Goal: Check status: Check status

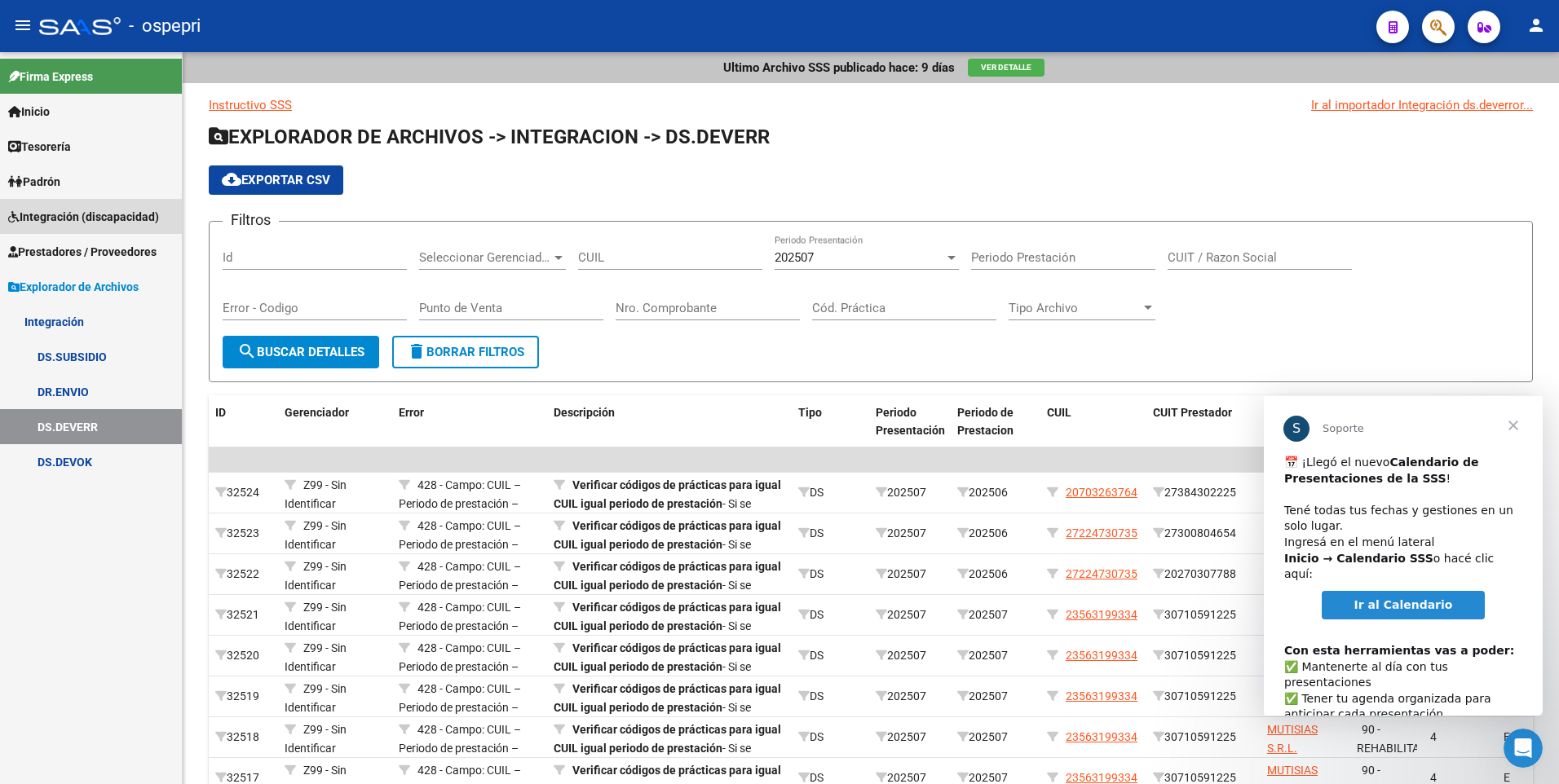
click at [54, 211] on span "Integración (discapacidad)" at bounding box center [83, 217] width 151 height 18
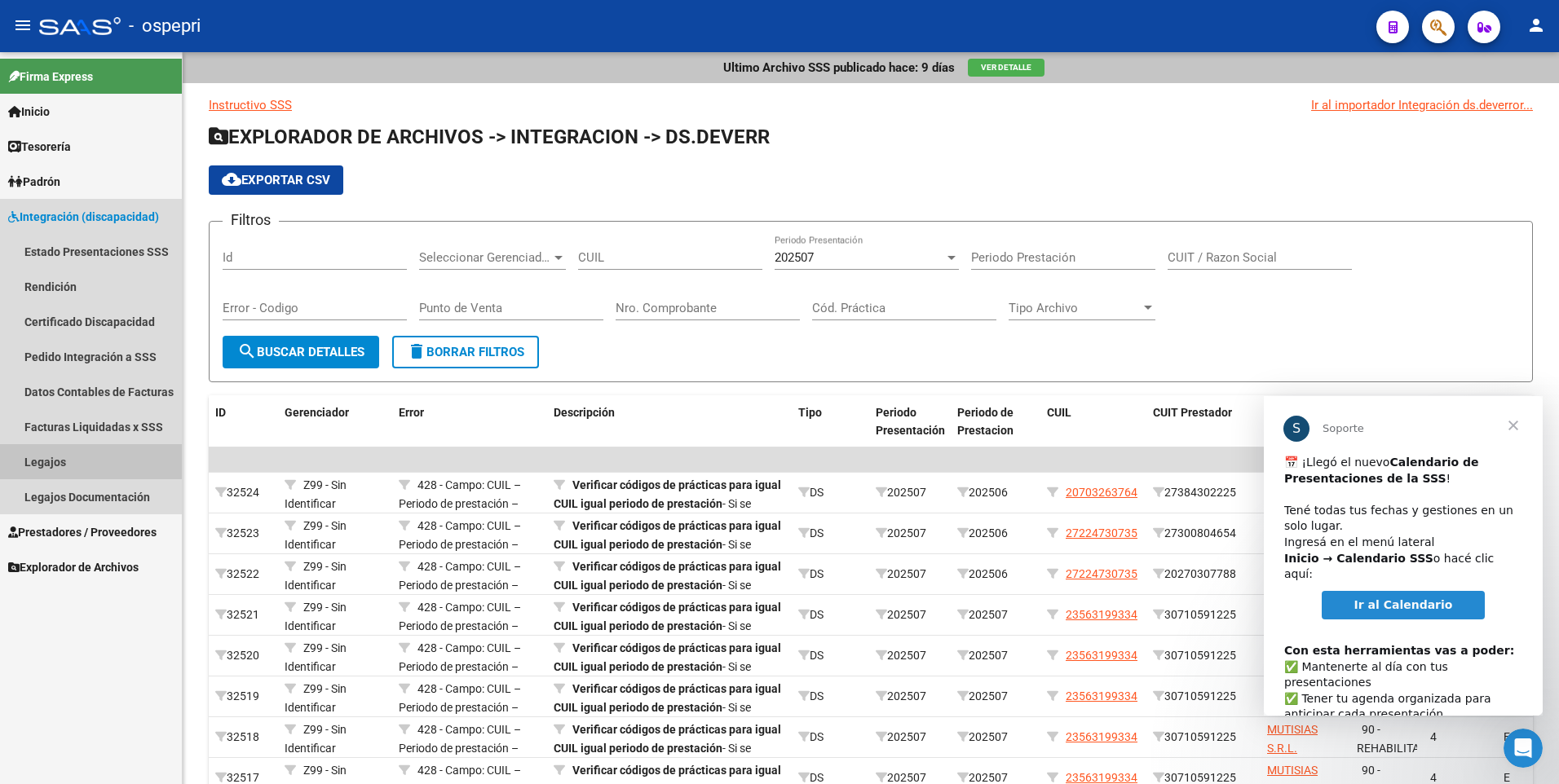
click at [64, 460] on link "Legajos" at bounding box center [91, 462] width 181 height 35
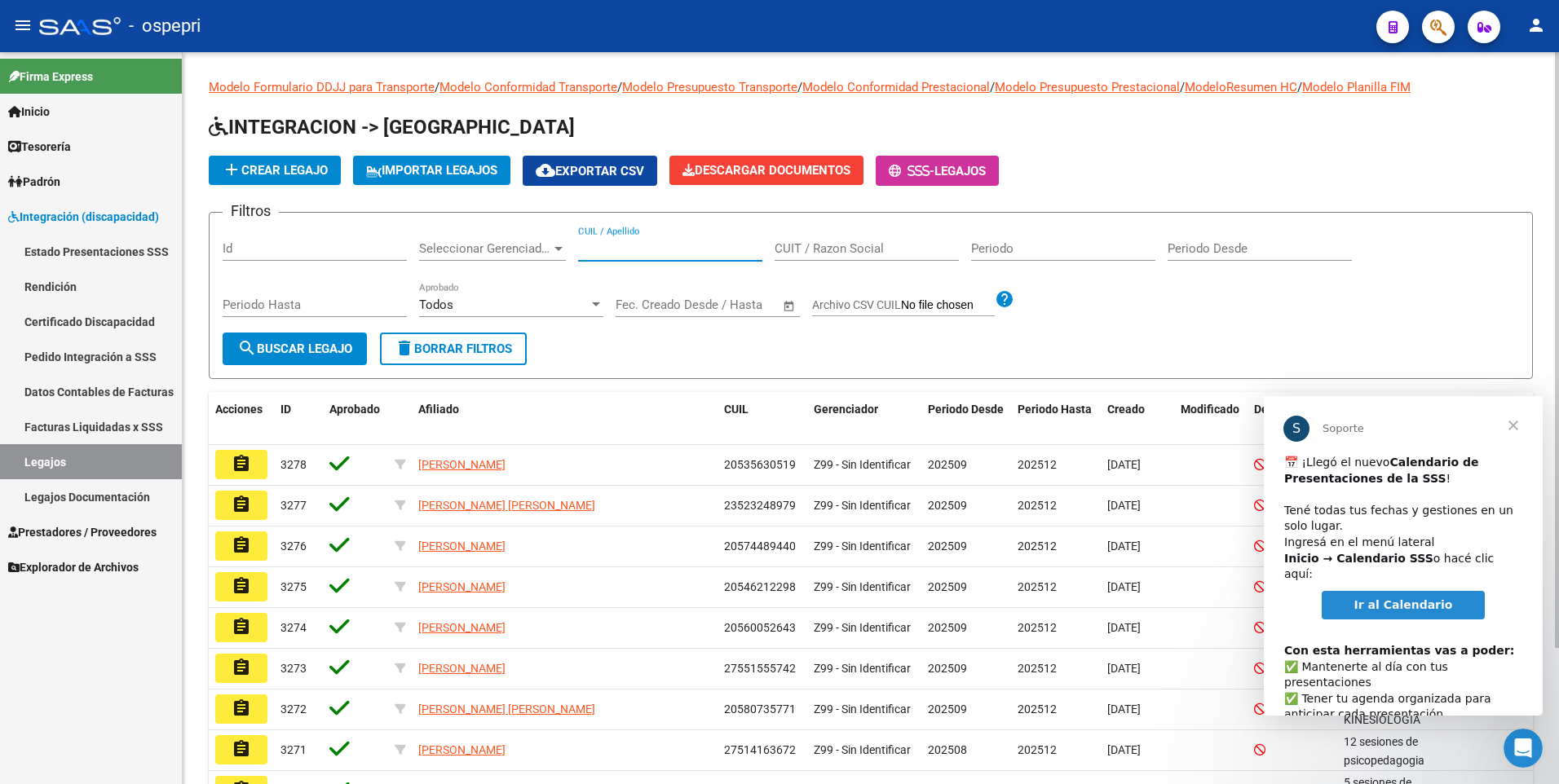
click at [590, 250] on input "CUIL / Apellido" at bounding box center [670, 249] width 184 height 15
paste input "464954"
drag, startPoint x: 628, startPoint y: 249, endPoint x: 557, endPoint y: 238, distance: 71.8
click at [557, 238] on div "Filtros Id Seleccionar Gerenciador Seleccionar Gerenciador 464954 CUIL / Apelli…" at bounding box center [870, 279] width 1297 height 107
paste input "95396159"
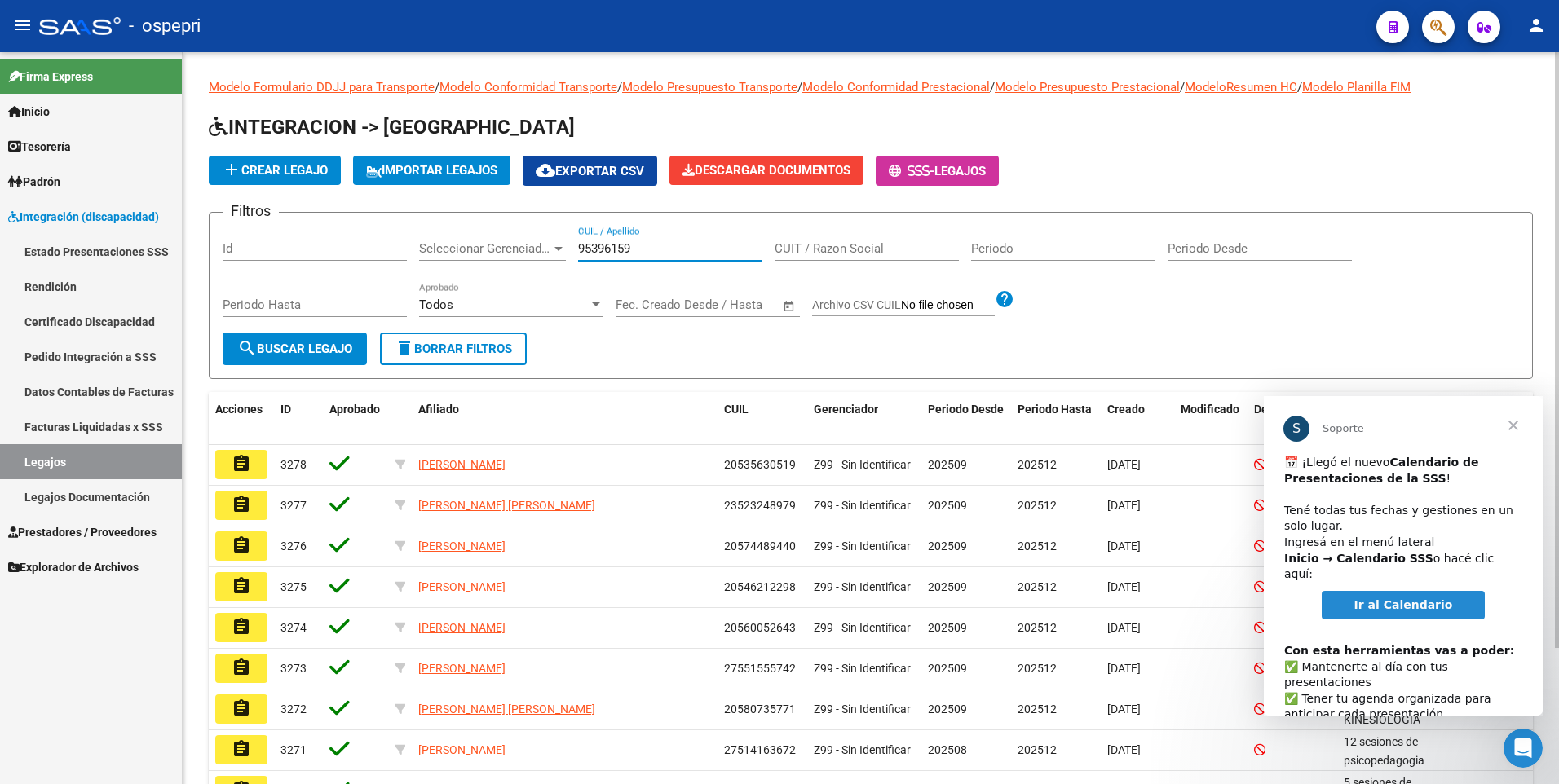
type input "95396159"
click at [325, 344] on span "search Buscar Legajo" at bounding box center [294, 348] width 115 height 15
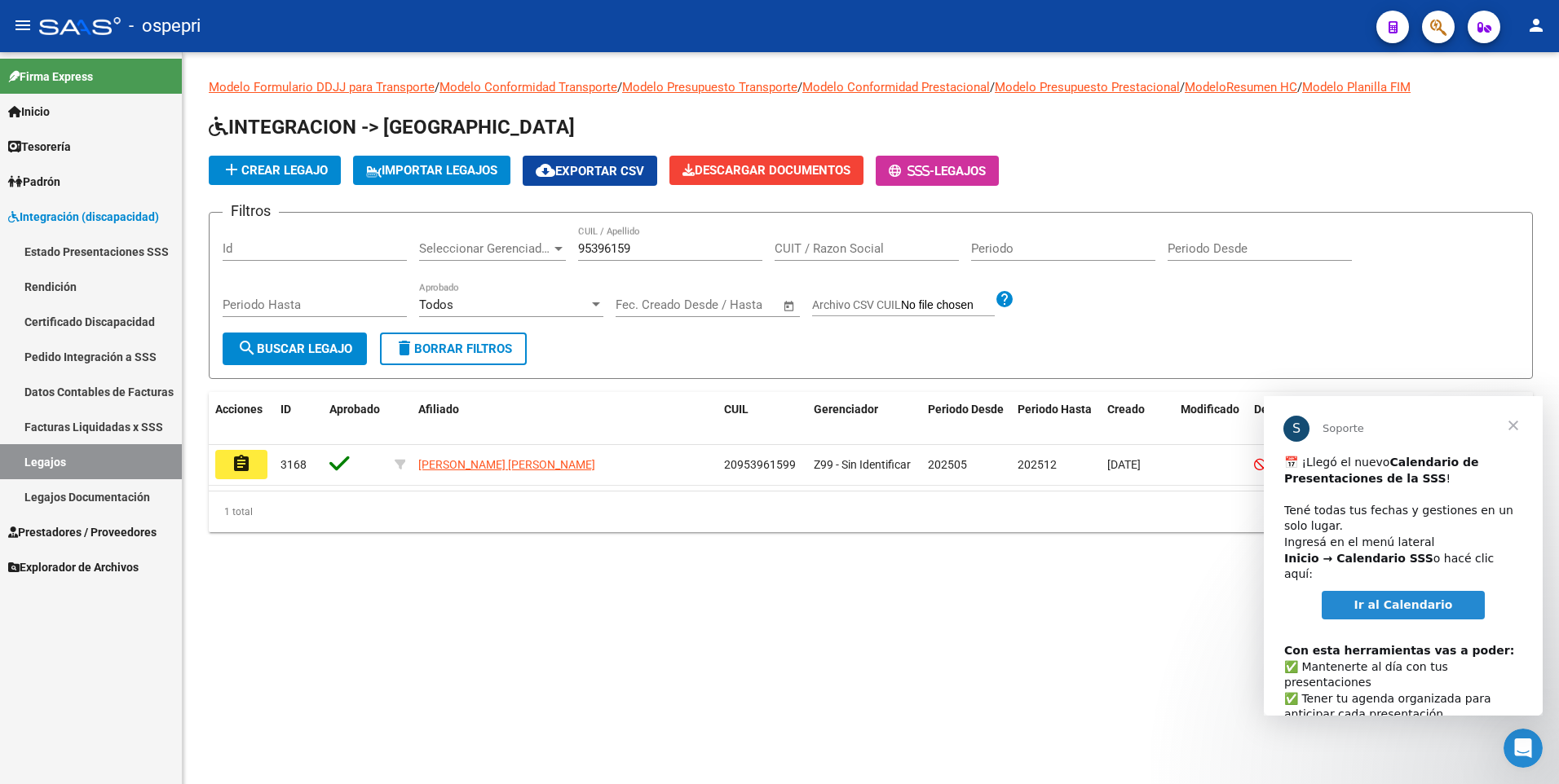
click at [1515, 429] on span "Cerrar" at bounding box center [1513, 426] width 59 height 59
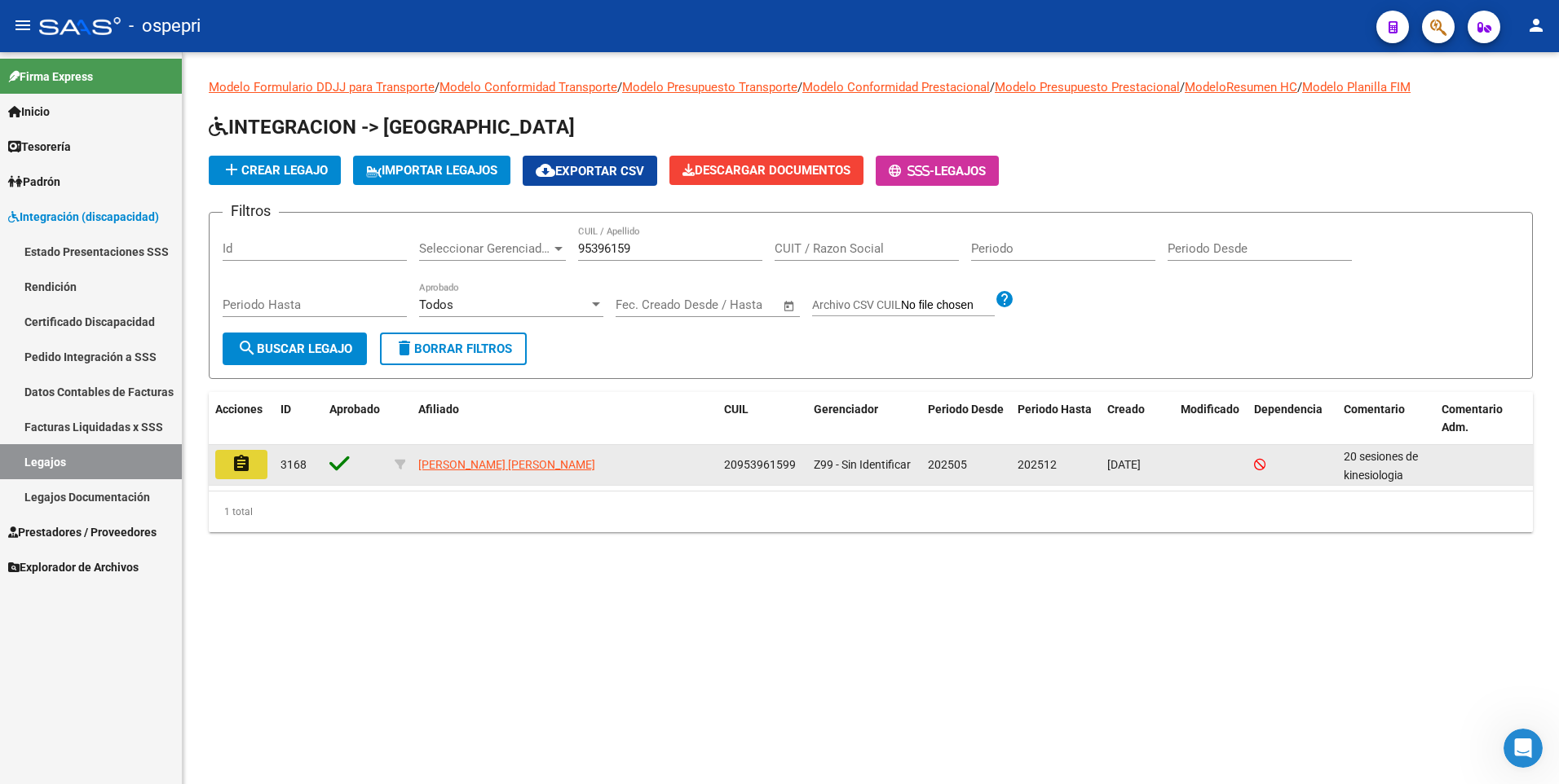
click at [235, 460] on mat-icon "assignment" at bounding box center [241, 464] width 20 height 20
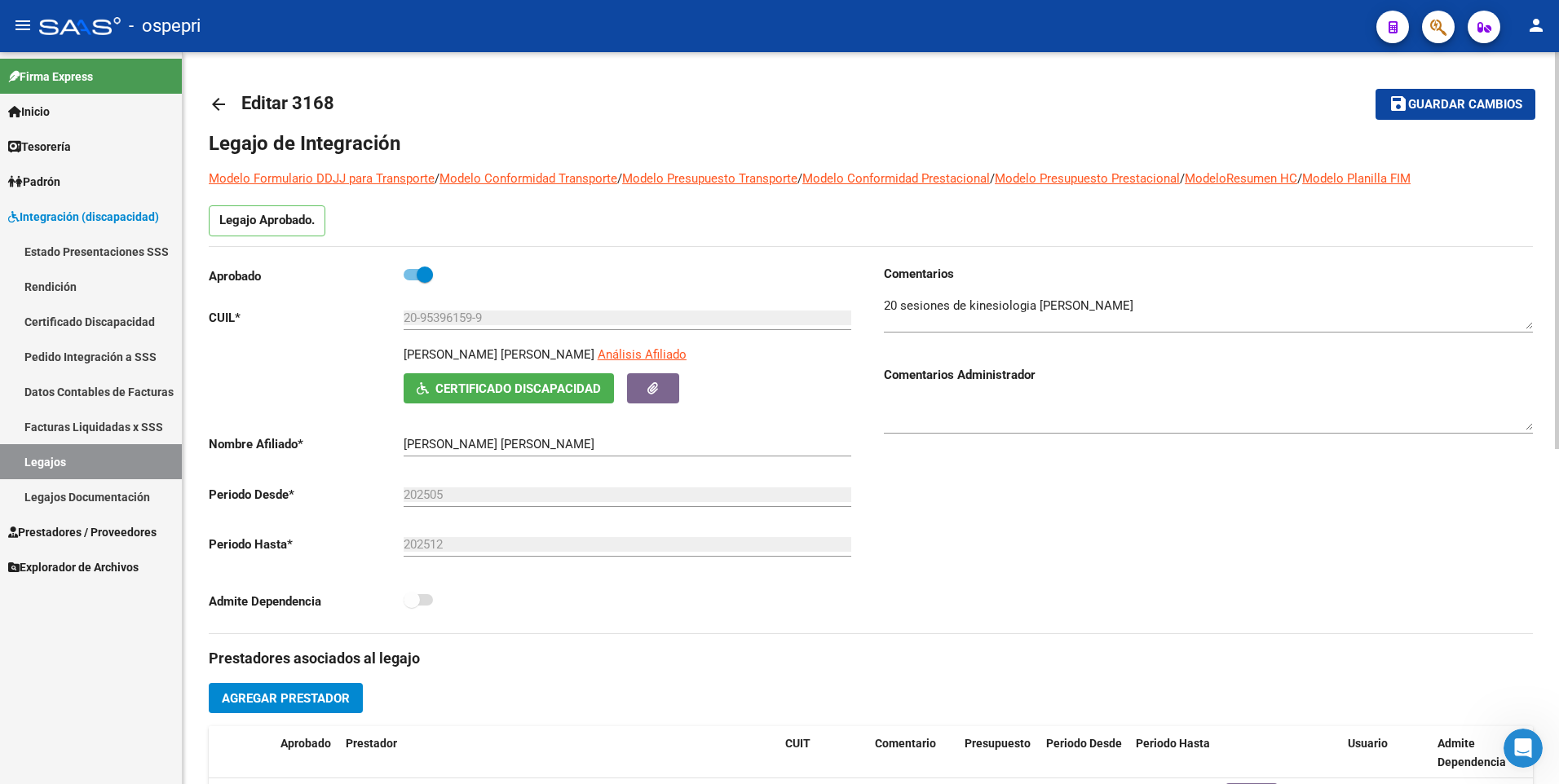
click at [912, 128] on mat-toolbar-row "arrow_back Editar 3168" at bounding box center [725, 104] width 1033 height 53
